Goal: Information Seeking & Learning: Understand process/instructions

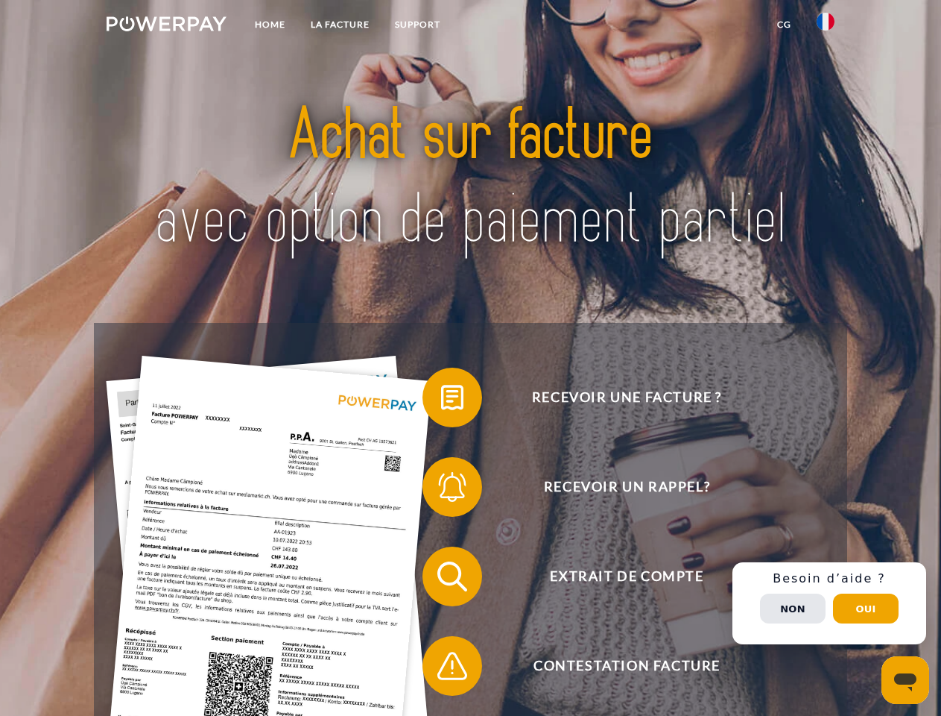
click at [166, 26] on img at bounding box center [167, 23] width 120 height 15
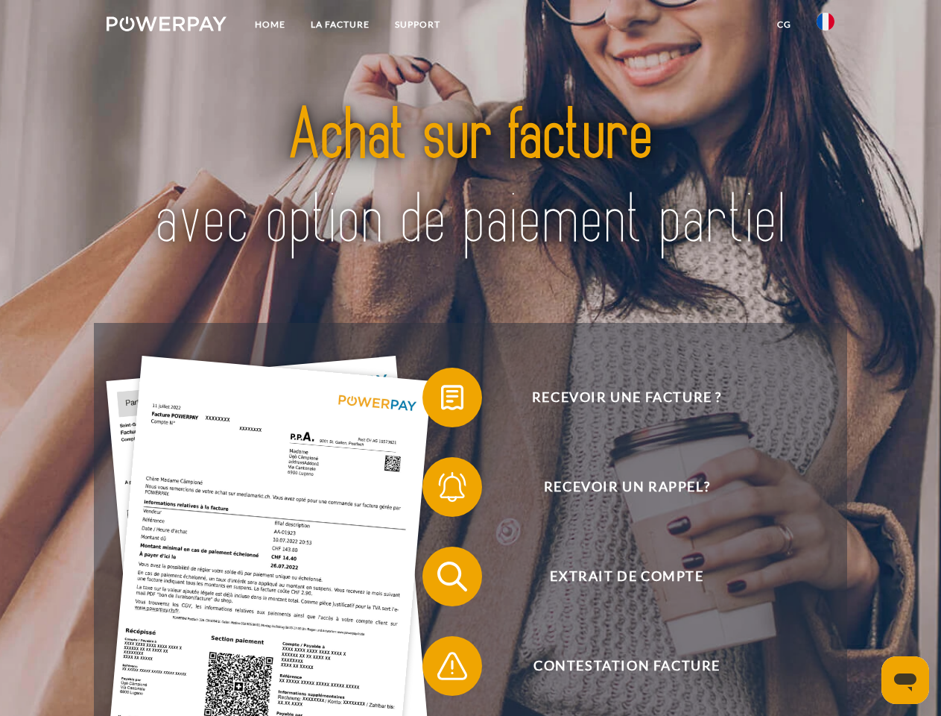
click at [826, 26] on img at bounding box center [826, 22] width 18 height 18
click at [784, 25] on link "CG" at bounding box center [785, 24] width 40 height 27
click at [441, 400] on span at bounding box center [430, 397] width 75 height 75
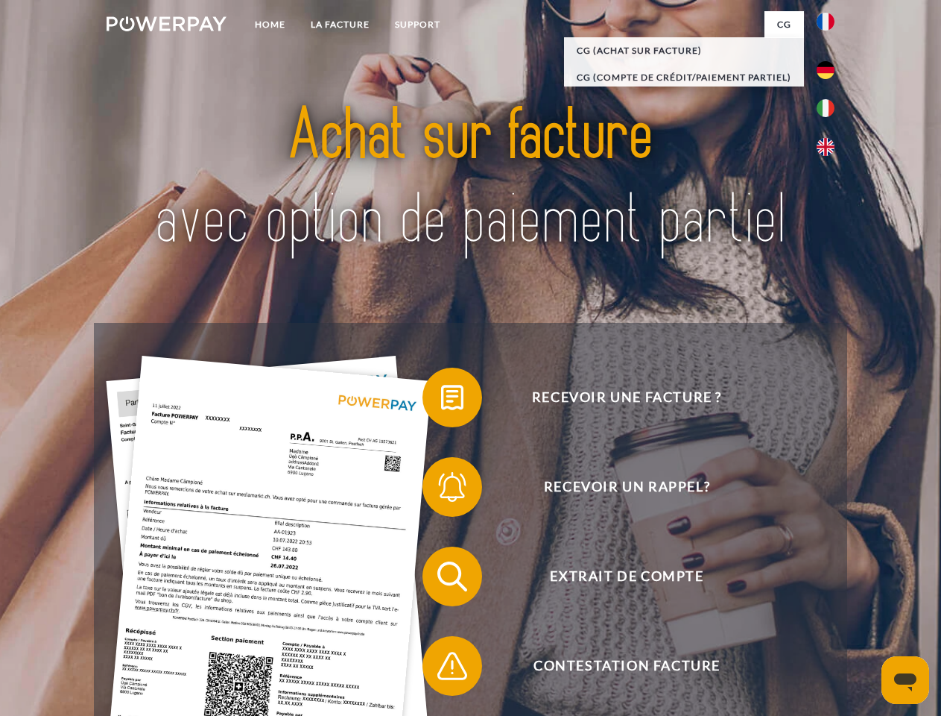
click at [441, 490] on span at bounding box center [430, 486] width 75 height 75
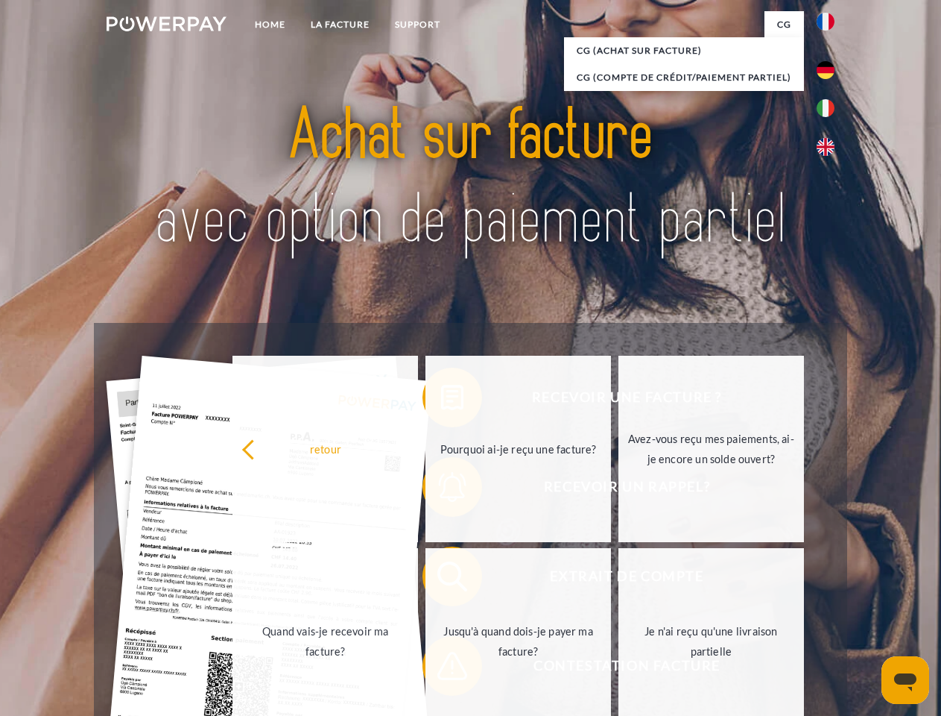
click at [441, 579] on link "Jusqu'à quand dois-je payer ma facture?" at bounding box center [519, 641] width 186 height 186
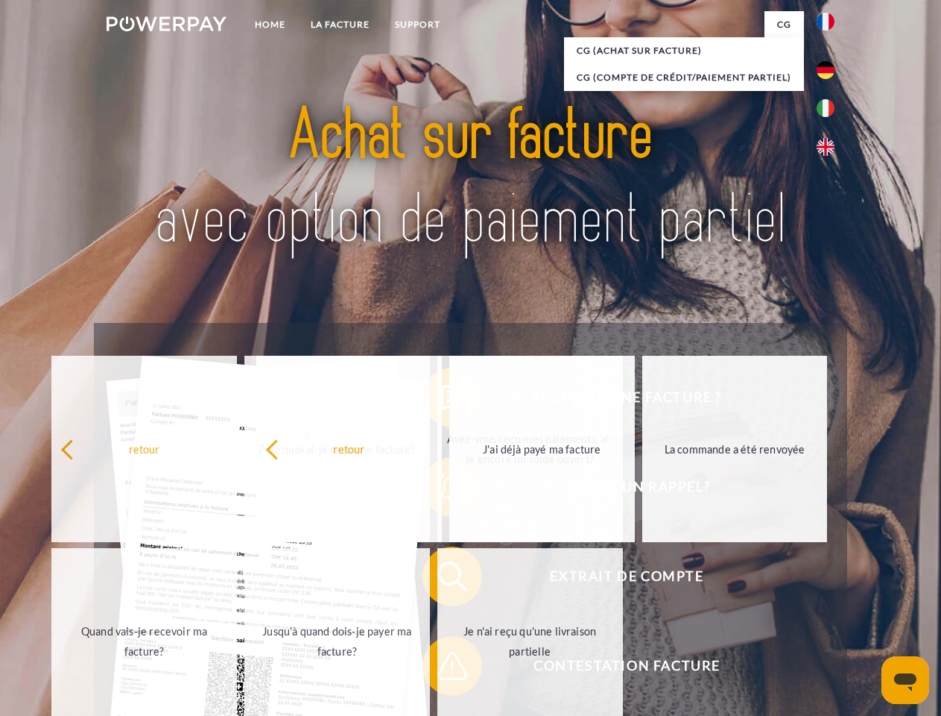
click at [441, 669] on span at bounding box center [430, 665] width 75 height 75
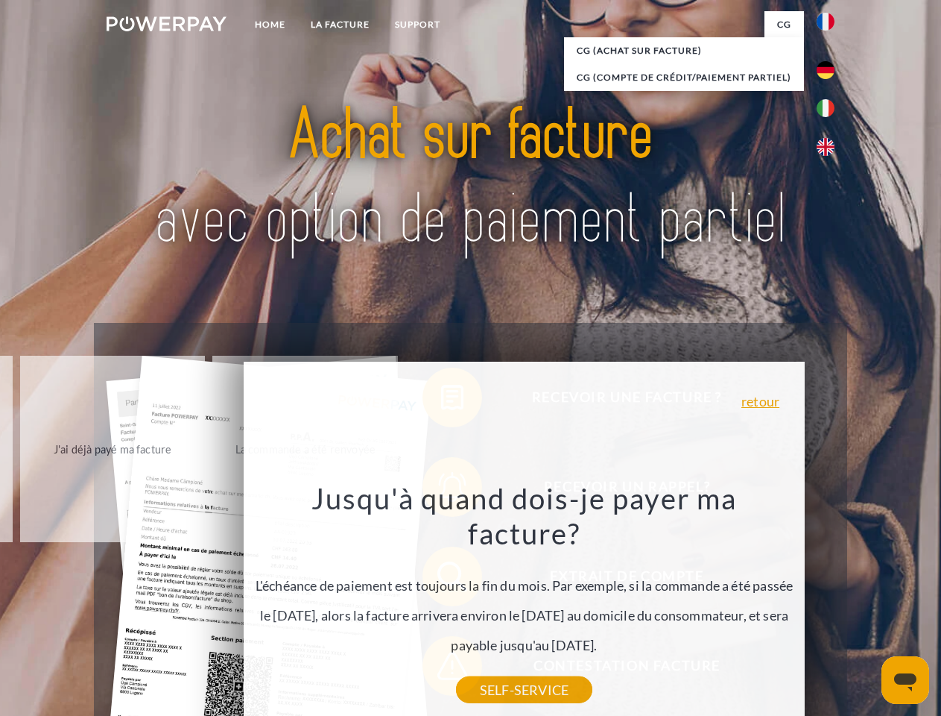
click at [830, 603] on div "Recevoir une facture ? Recevoir un rappel? Extrait de compte retour" at bounding box center [470, 621] width 753 height 596
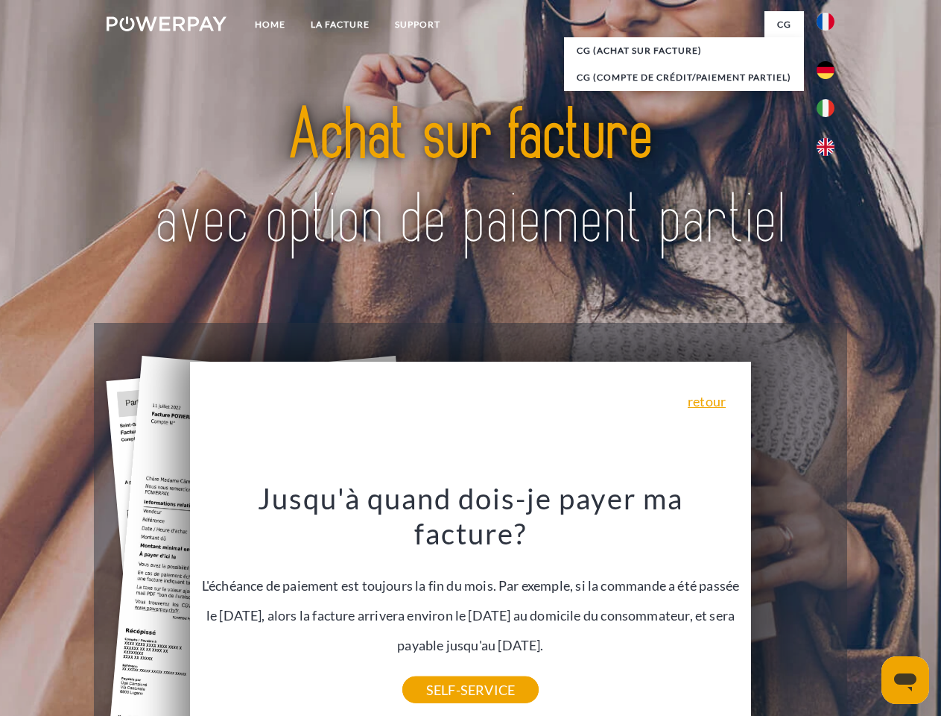
click at [793, 606] on span "Extrait de compte" at bounding box center [626, 576] width 365 height 60
click at [866, 608] on header "Home LA FACTURE Support" at bounding box center [470, 514] width 941 height 1029
